Goal: Task Accomplishment & Management: Use online tool/utility

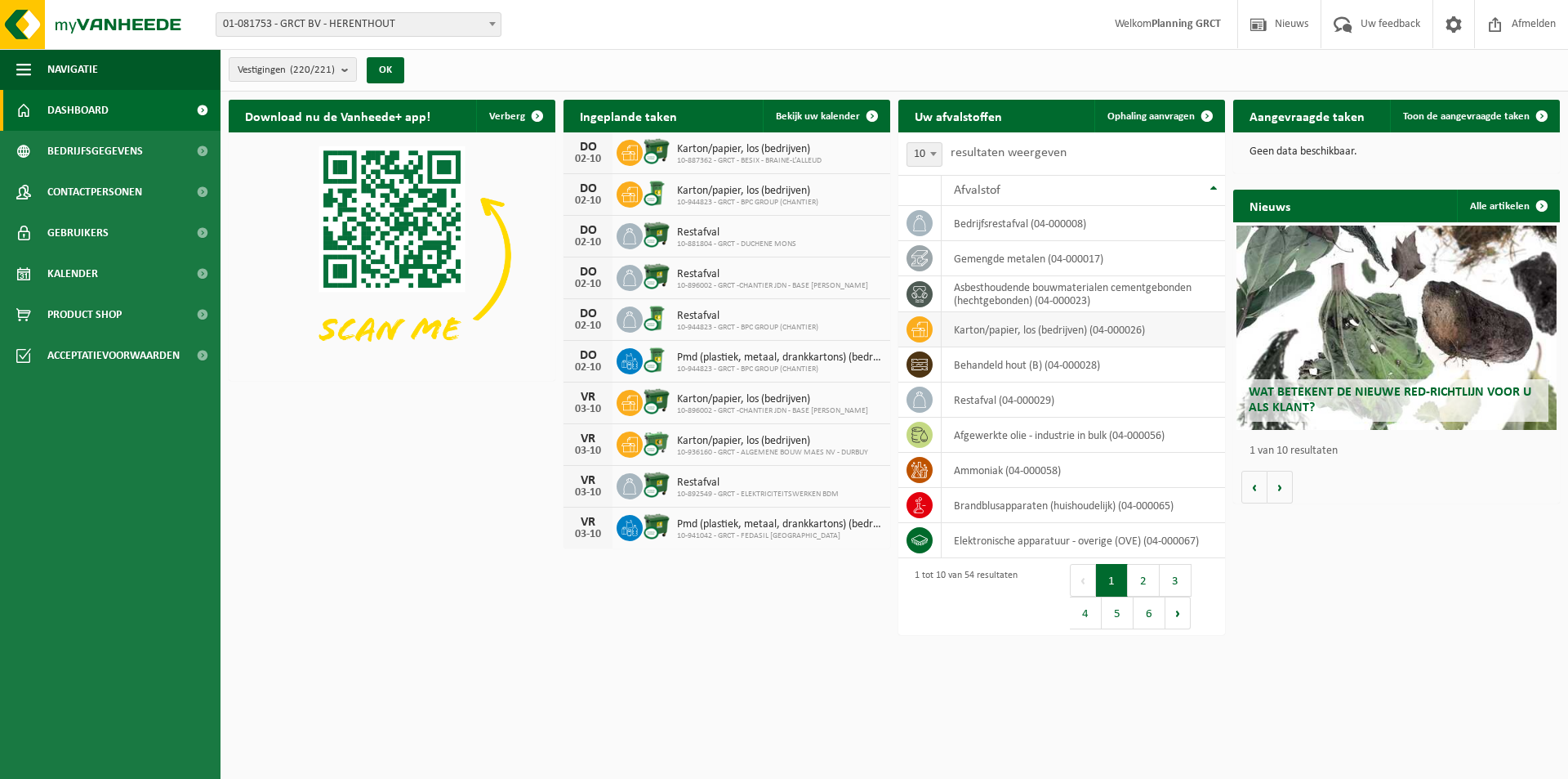
click at [1056, 328] on td "karton/papier, los (bedrijven) (04-000026)" at bounding box center [1084, 330] width 284 height 35
click at [923, 324] on icon at bounding box center [920, 330] width 16 height 16
click at [1191, 113] on span at bounding box center [1207, 116] width 33 height 33
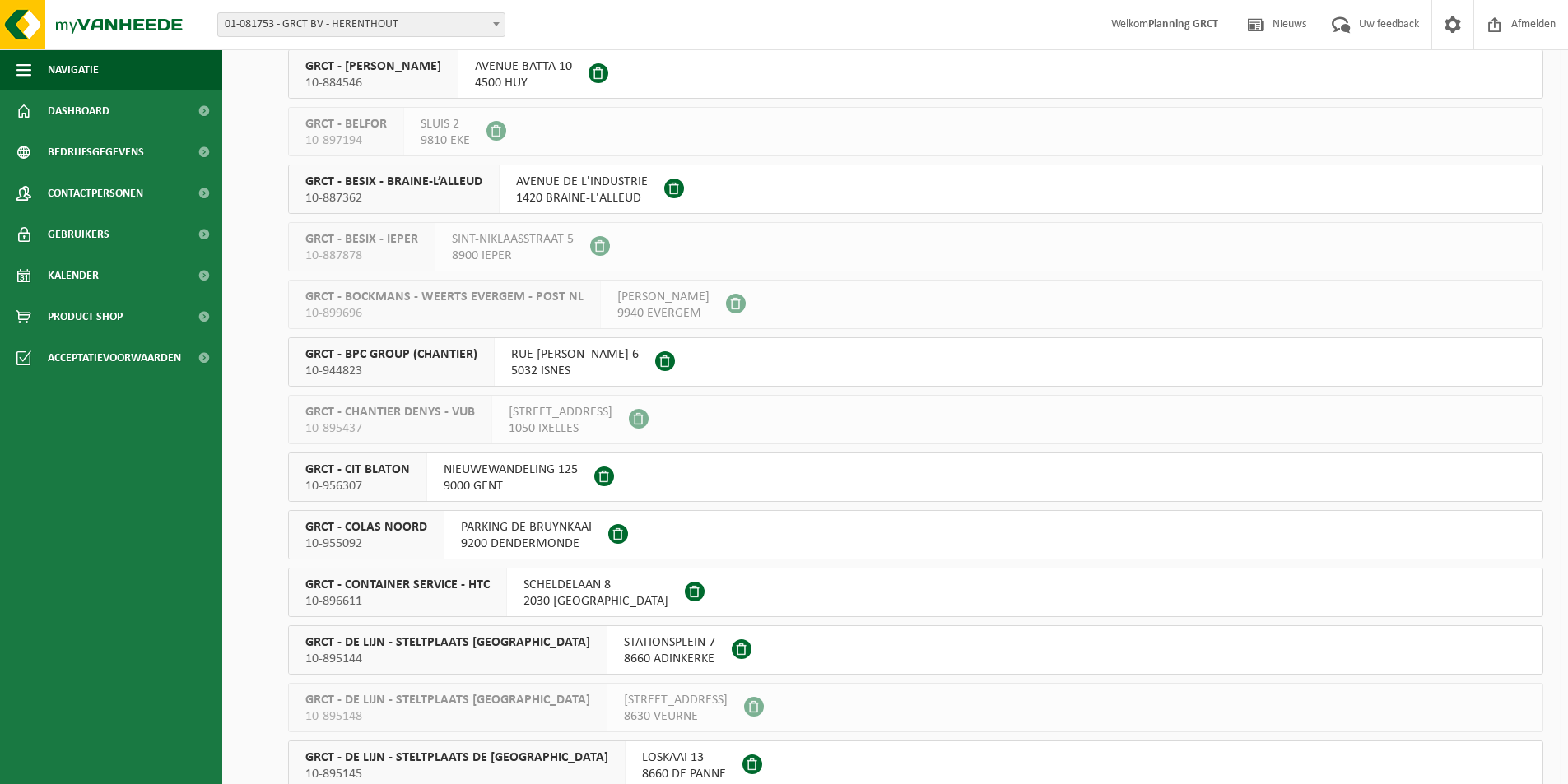
scroll to position [1316, 0]
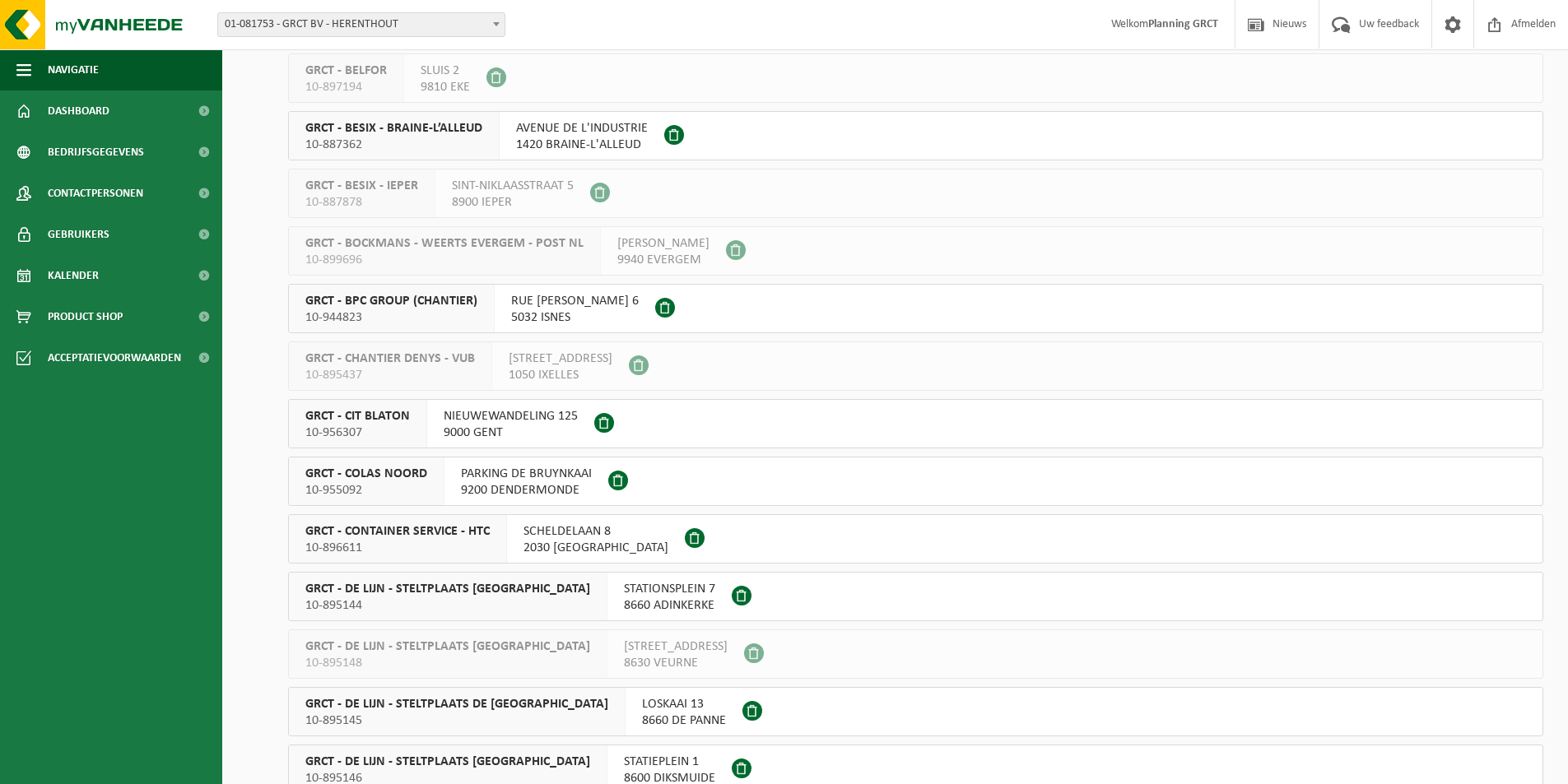
click at [531, 472] on span "PARKING DE BRUYNKAAI" at bounding box center [526, 474] width 130 height 17
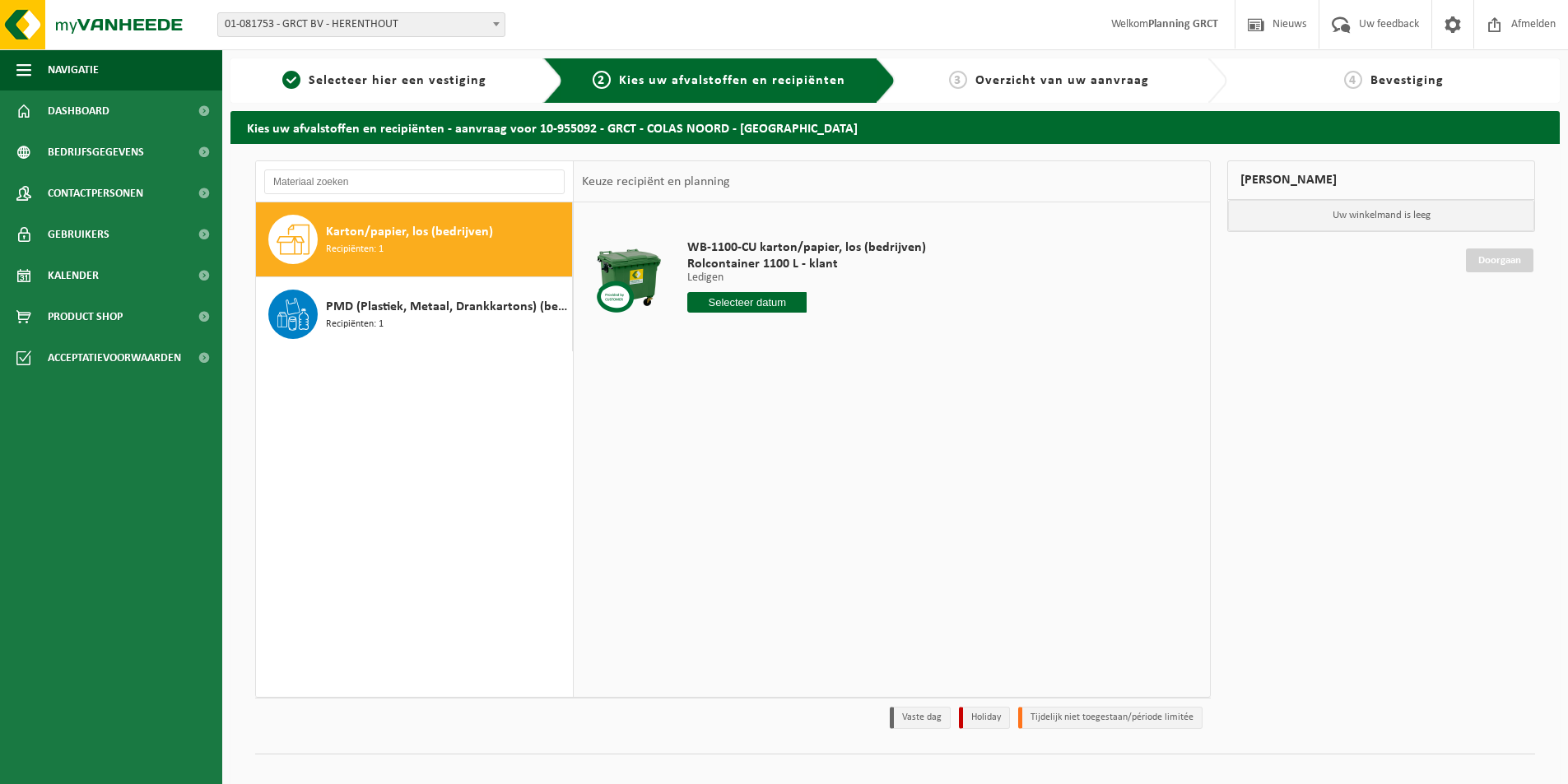
click at [790, 303] on input "text" at bounding box center [746, 302] width 120 height 21
click at [733, 421] on div "7" at bounding box center [731, 422] width 29 height 26
type input "Van 2025-10-07"
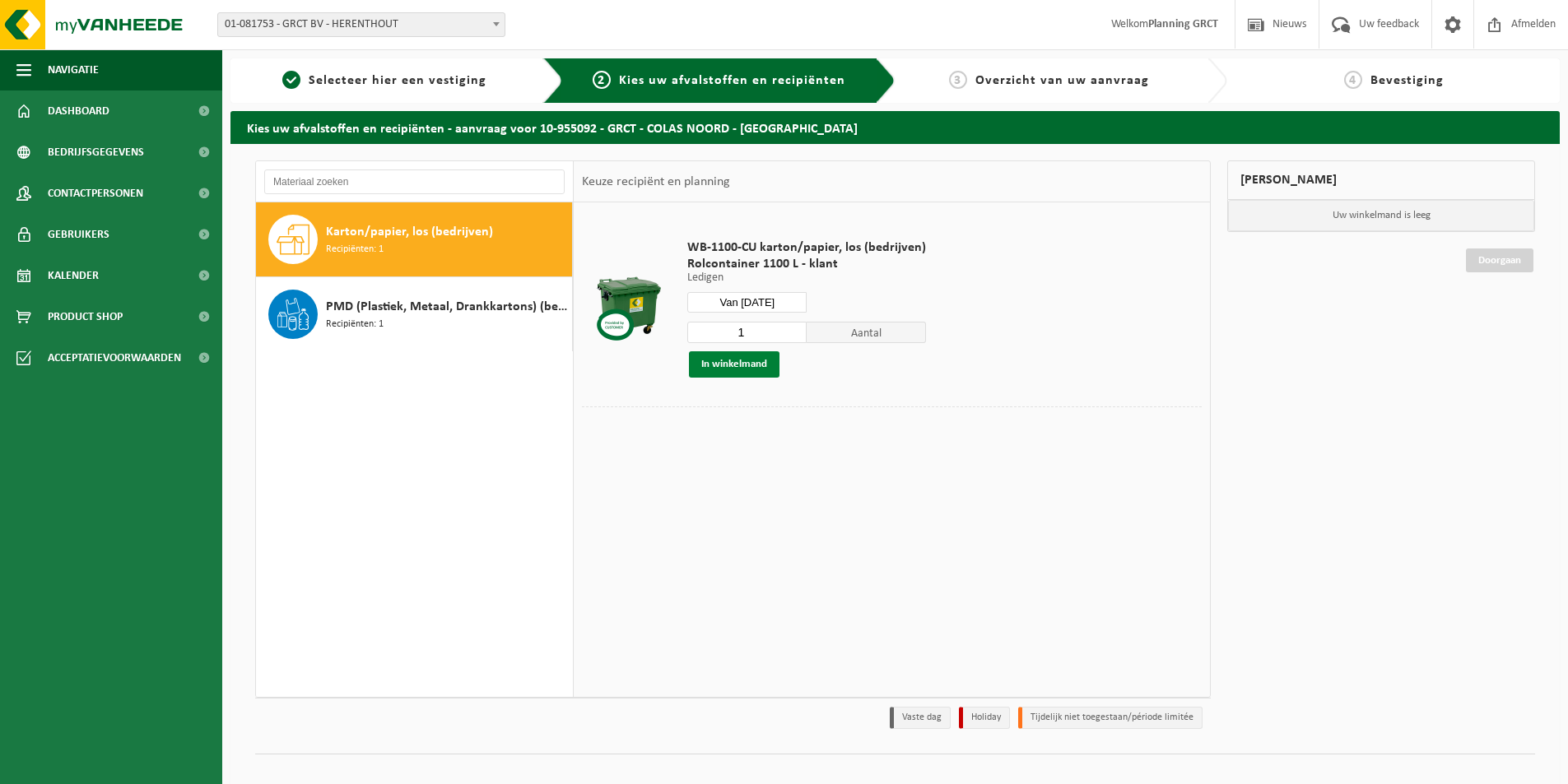
click at [732, 364] on button "In winkelmand" at bounding box center [734, 365] width 91 height 26
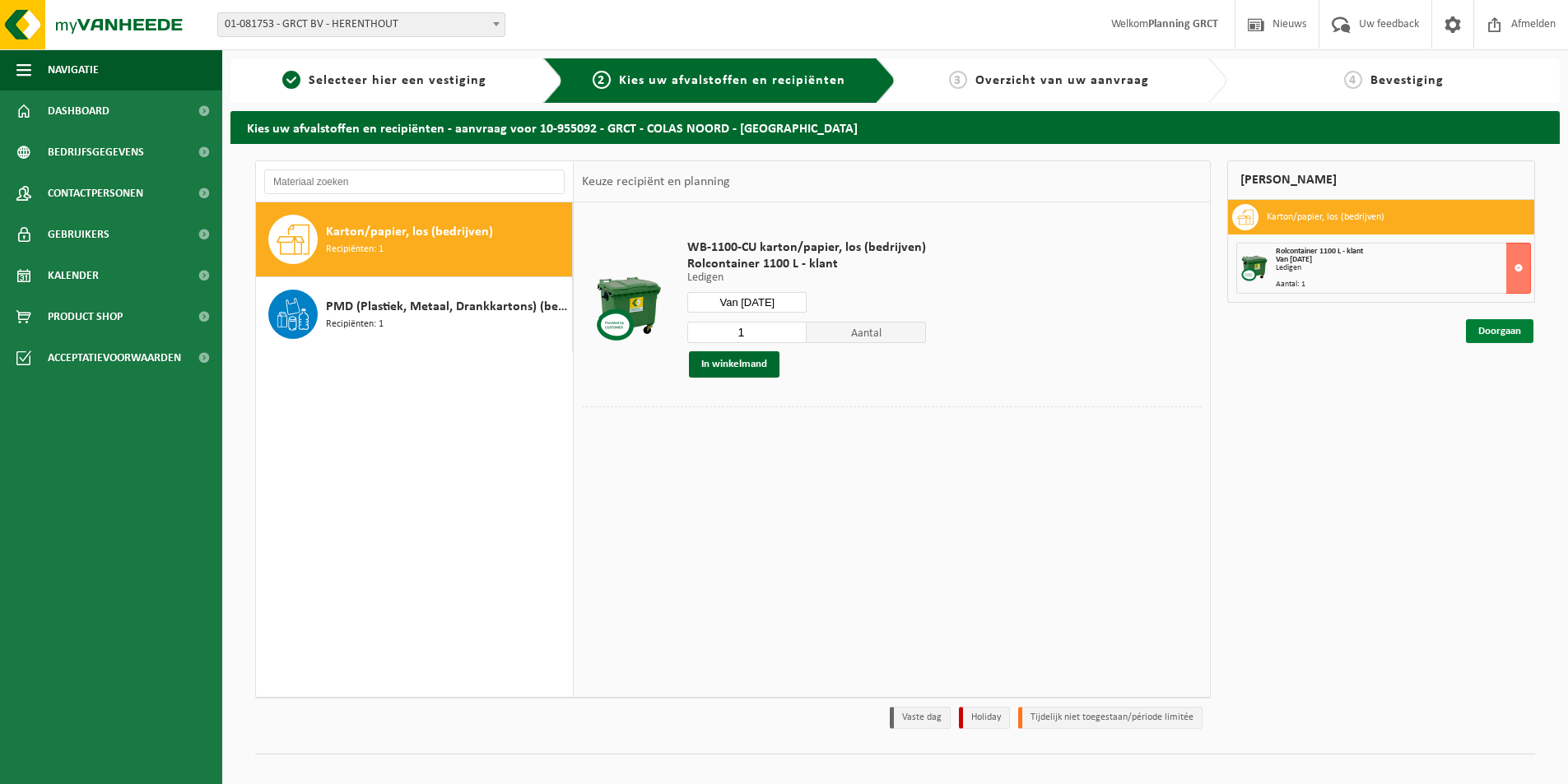
click at [1489, 328] on link "Doorgaan" at bounding box center [1499, 331] width 68 height 24
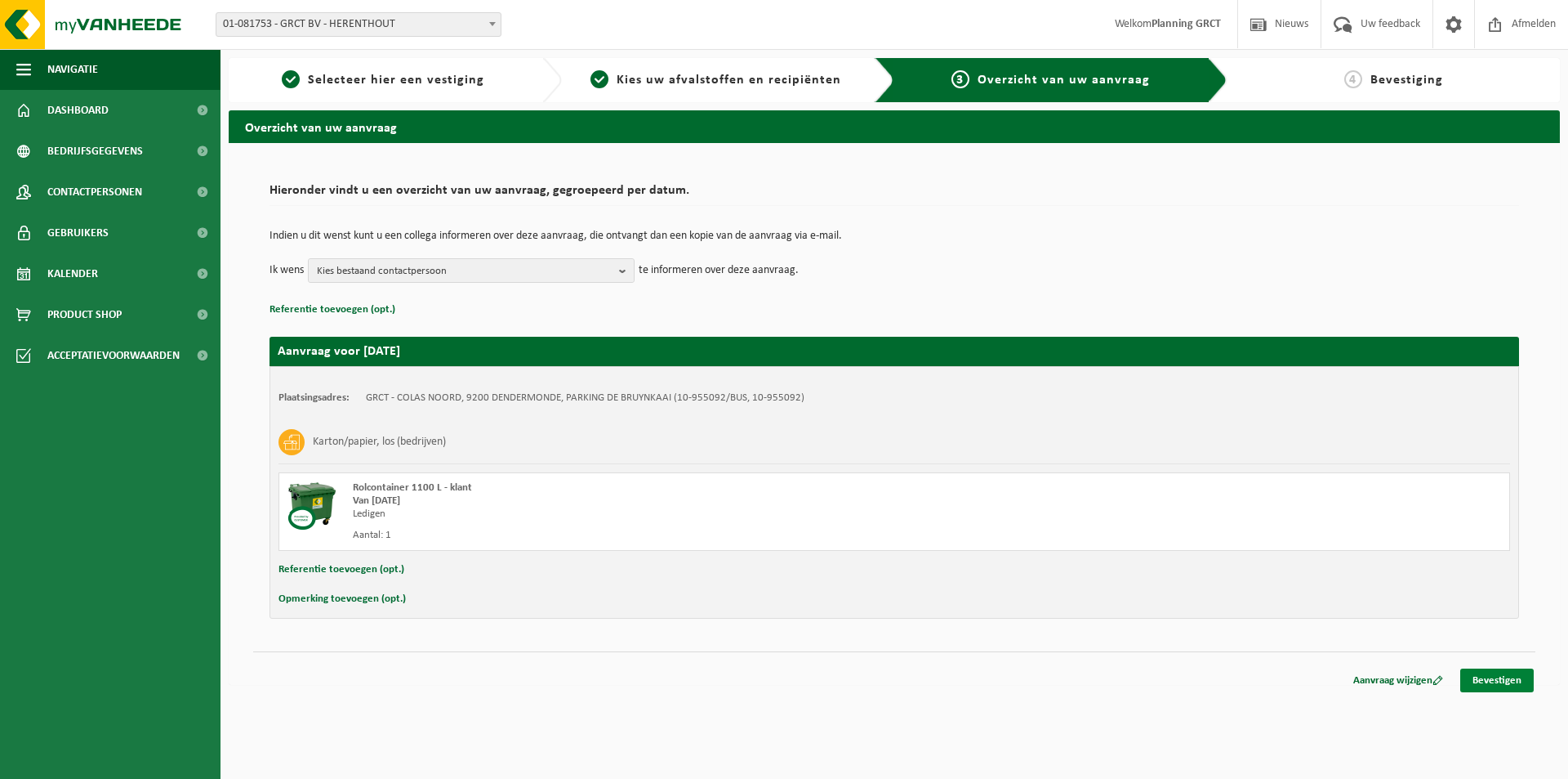
click at [1503, 679] on link "Bevestigen" at bounding box center [1498, 680] width 74 height 24
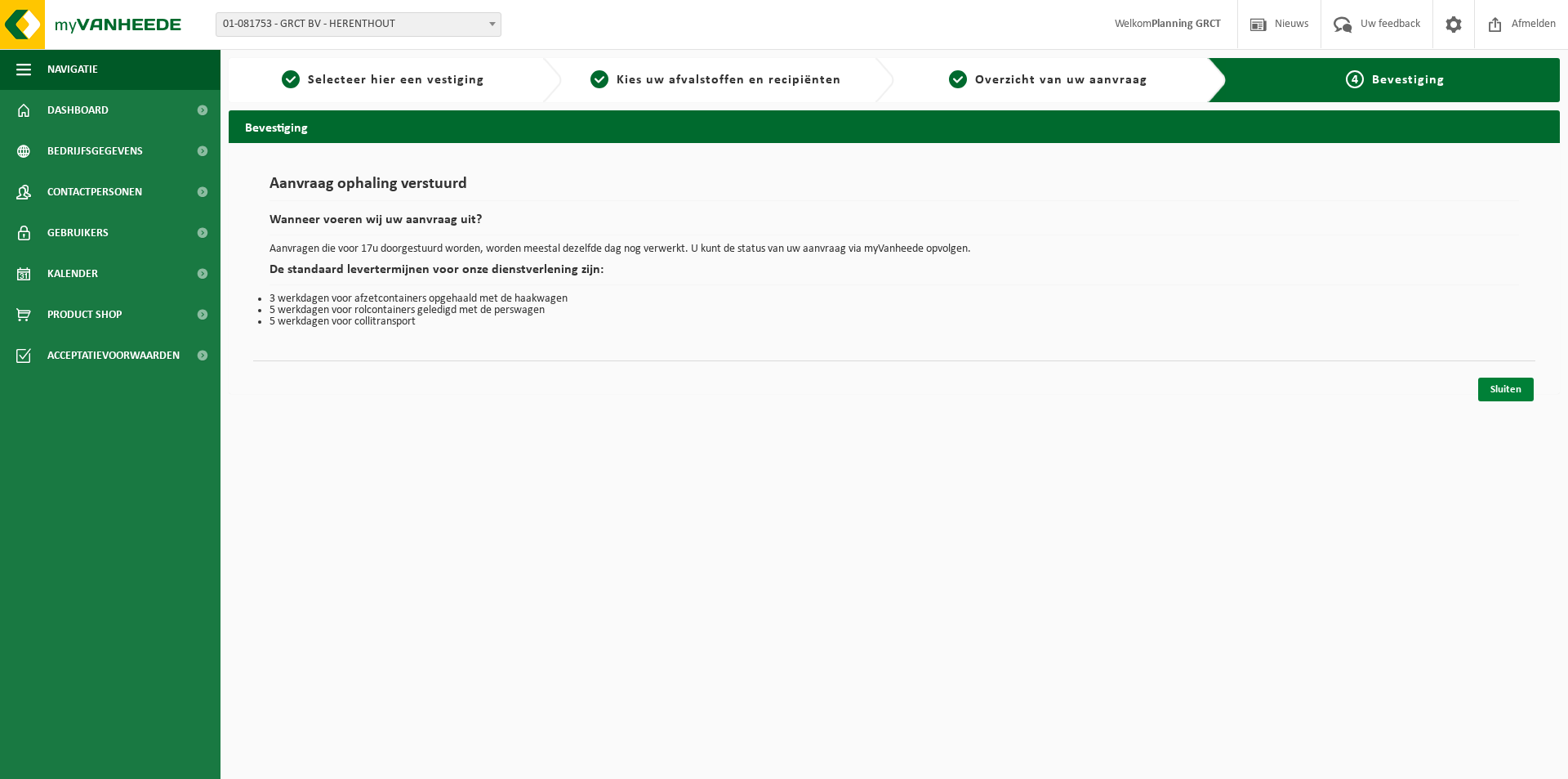
click at [1506, 392] on link "Sluiten" at bounding box center [1507, 389] width 56 height 24
